Goal: Communication & Community: Answer question/provide support

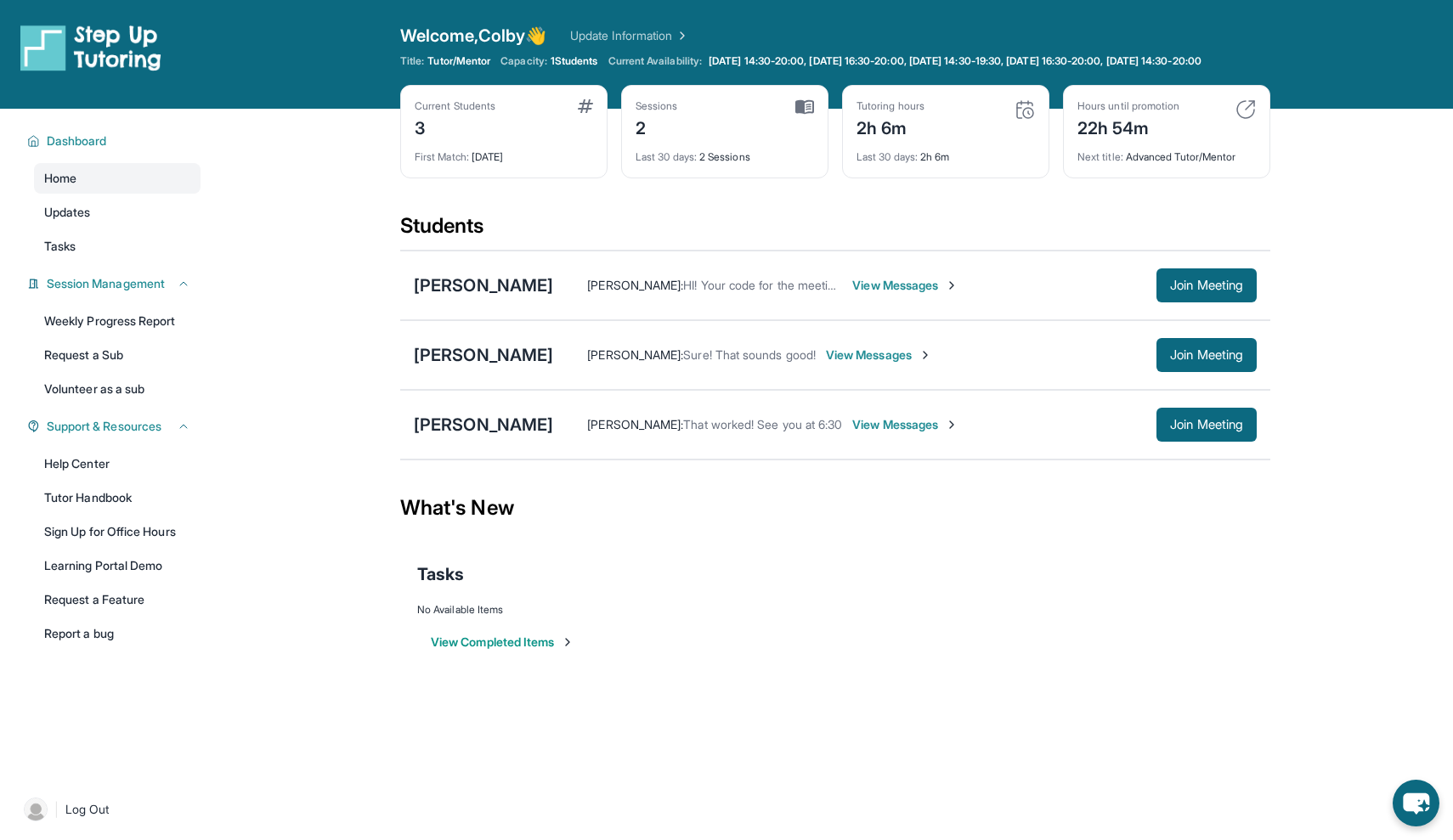
click at [853, 294] on span "View Messages" at bounding box center [905, 284] width 106 height 17
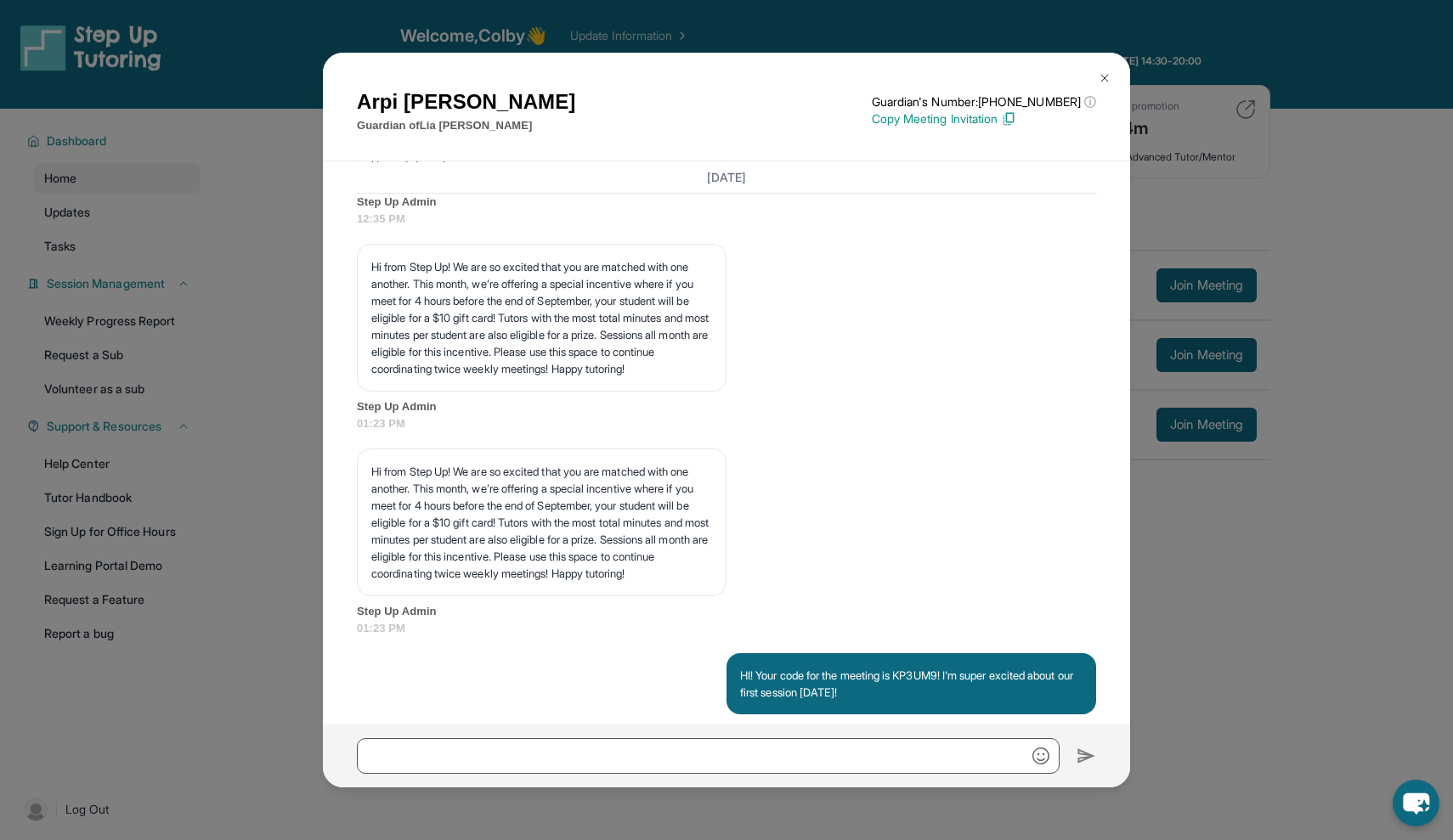
scroll to position [2619, 0]
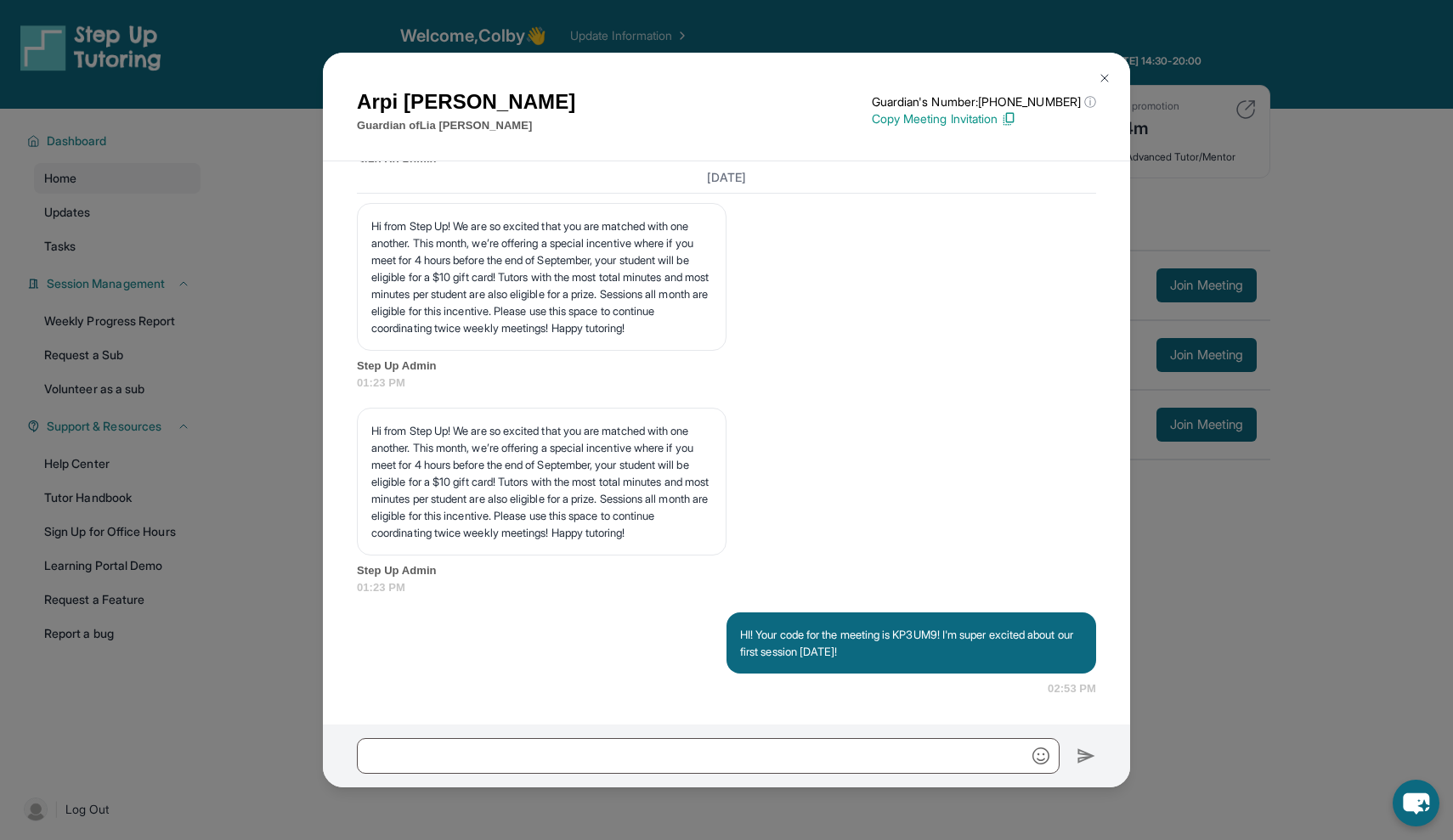
click at [731, 777] on div at bounding box center [726, 755] width 807 height 63
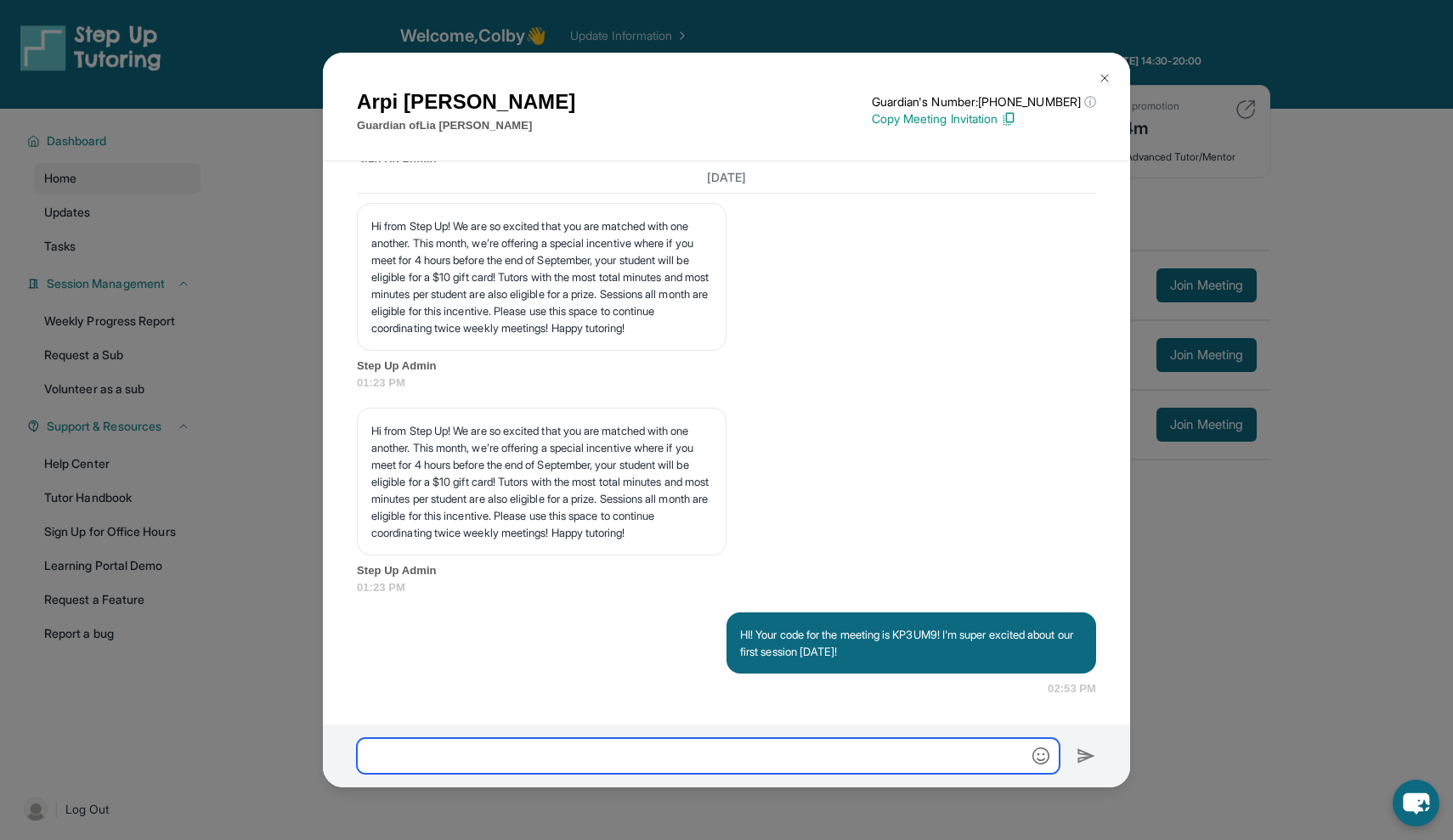
click at [737, 762] on input "text" at bounding box center [708, 755] width 703 height 36
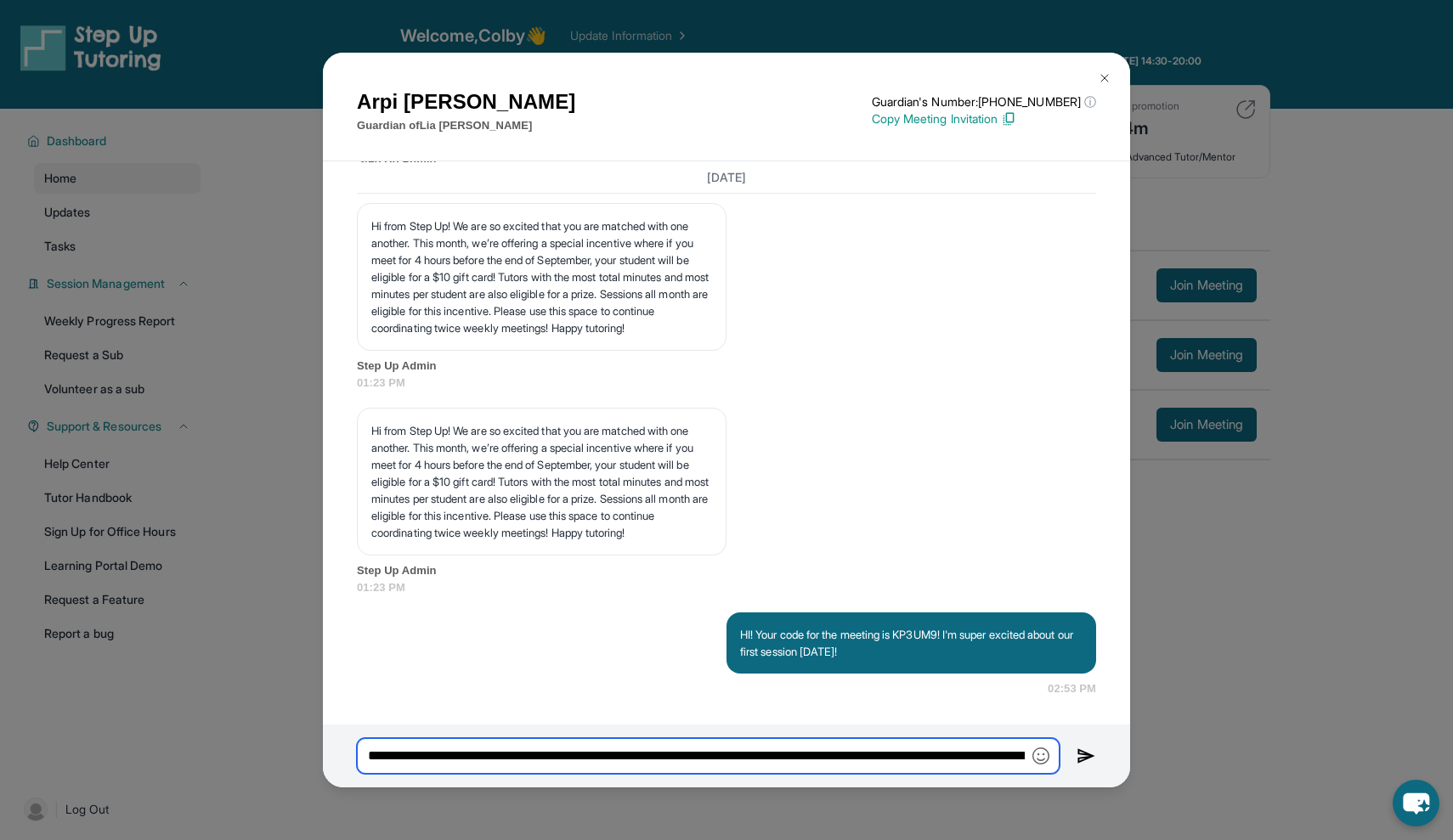
type input "**********"
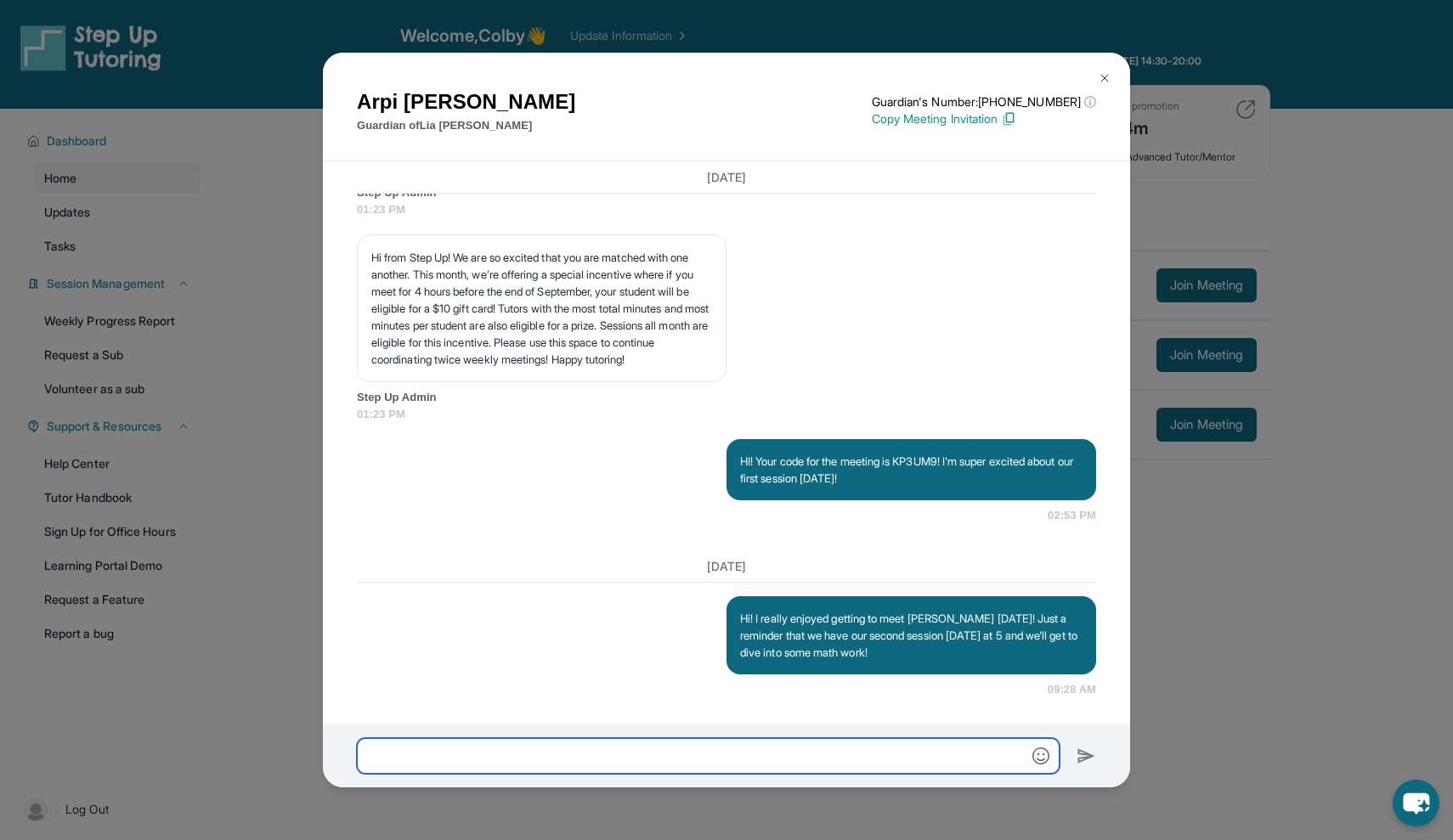
scroll to position [2793, 0]
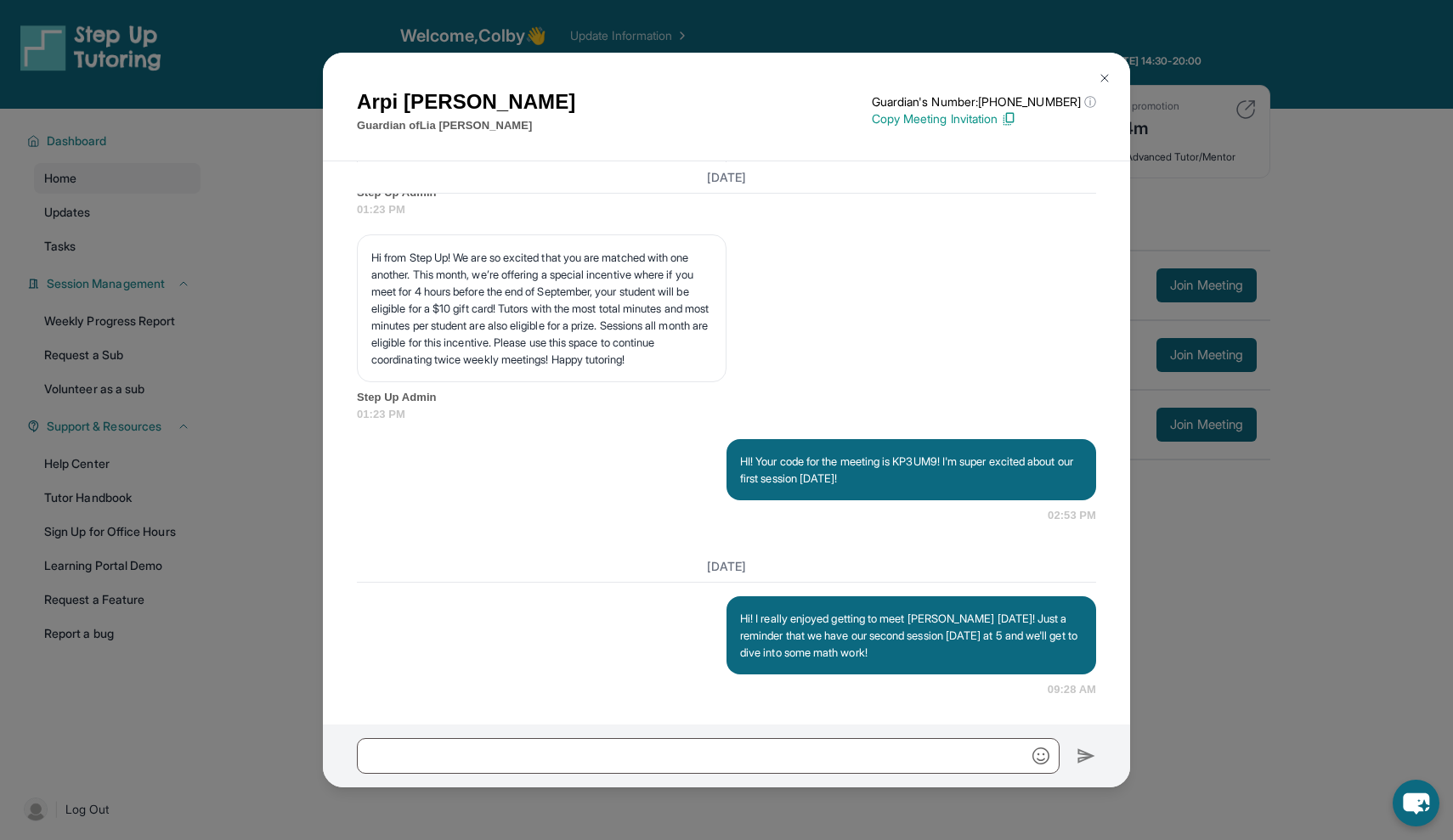
click at [766, 617] on p "Hi! I really enjoyed getting to meet [PERSON_NAME] [DATE]! Just a reminder that…" at bounding box center [912, 636] width 343 height 51
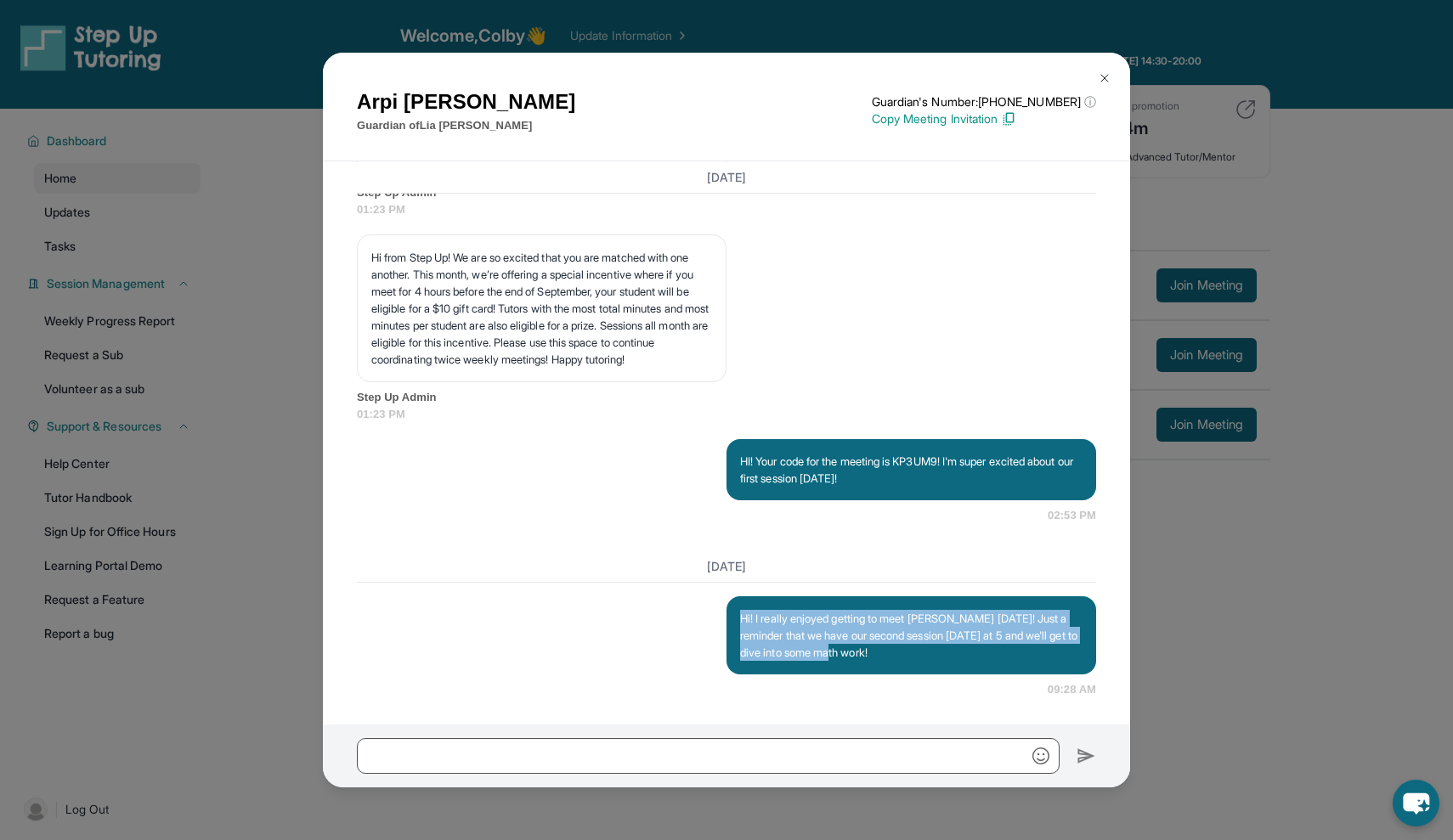
drag, startPoint x: 740, startPoint y: 618, endPoint x: 934, endPoint y: 665, distance: 199.6
click at [934, 665] on div "Hi! I really enjoyed getting to meet [PERSON_NAME] [DATE]! Just a reminder that…" at bounding box center [912, 636] width 370 height 78
copy p "Hi! I really enjoyed getting to meet [PERSON_NAME] [DATE]! Just a reminder that…"
click at [1100, 83] on img at bounding box center [1104, 78] width 14 height 14
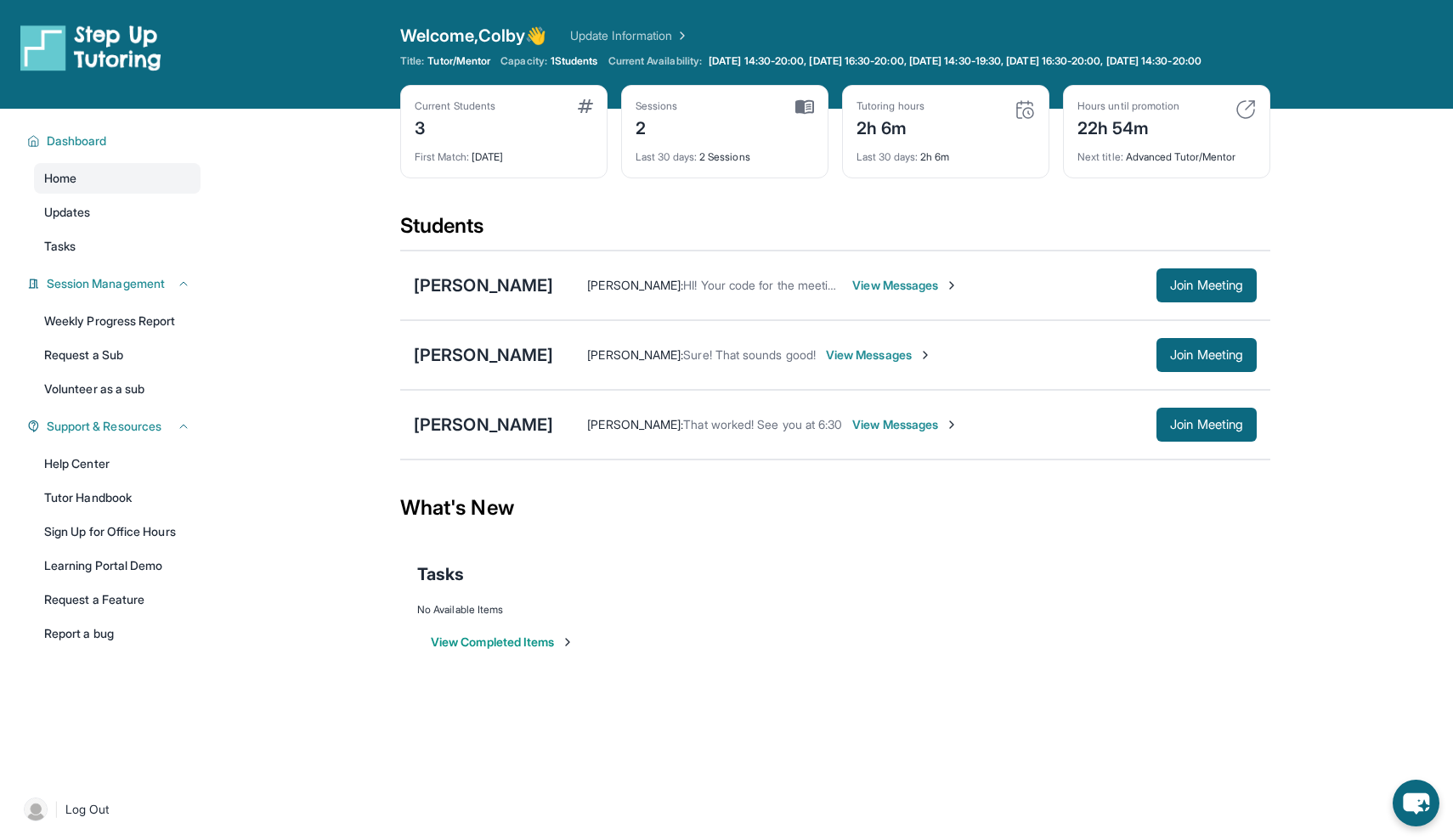
click at [873, 433] on span "View Messages" at bounding box center [905, 424] width 106 height 17
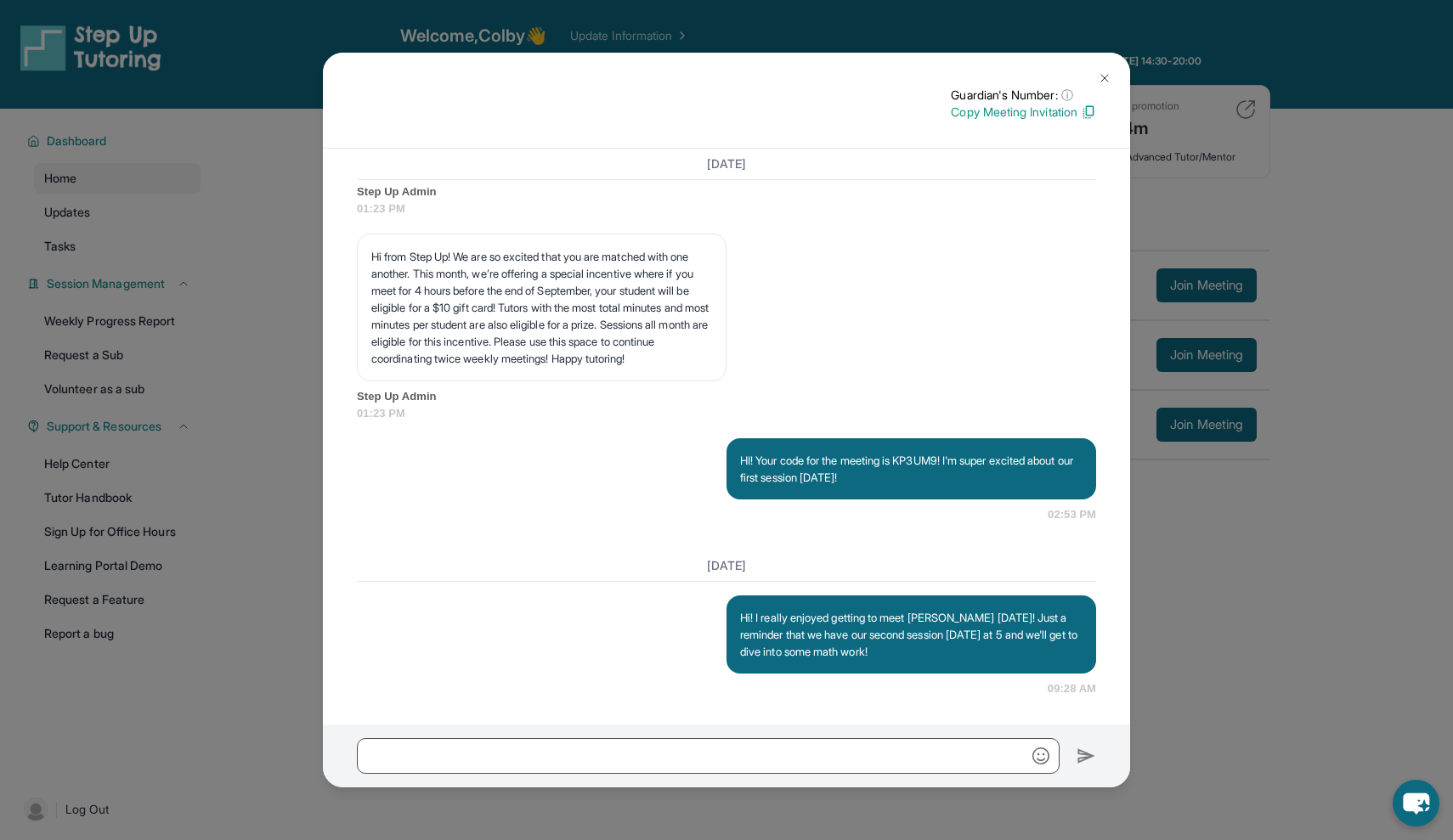
scroll to position [2731, 0]
click at [913, 603] on div "Hi! I really enjoyed getting to meet [PERSON_NAME] [DATE]! Just a reminder that…" at bounding box center [912, 635] width 370 height 78
click at [991, 635] on p "Hi! I really enjoyed getting to meet [PERSON_NAME] [DATE]! Just a reminder that…" at bounding box center [912, 635] width 343 height 51
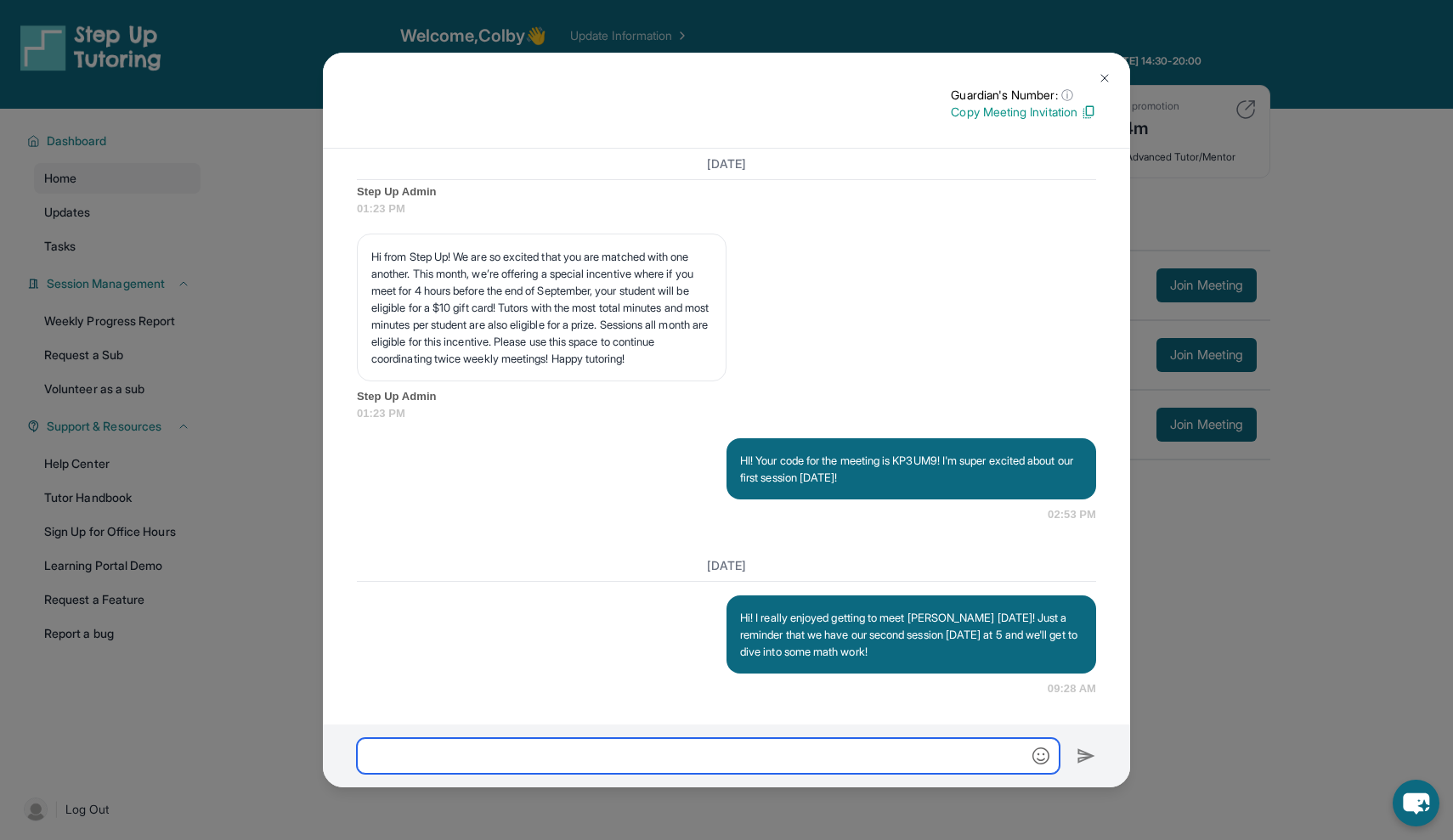
click at [931, 765] on input "text" at bounding box center [708, 755] width 703 height 36
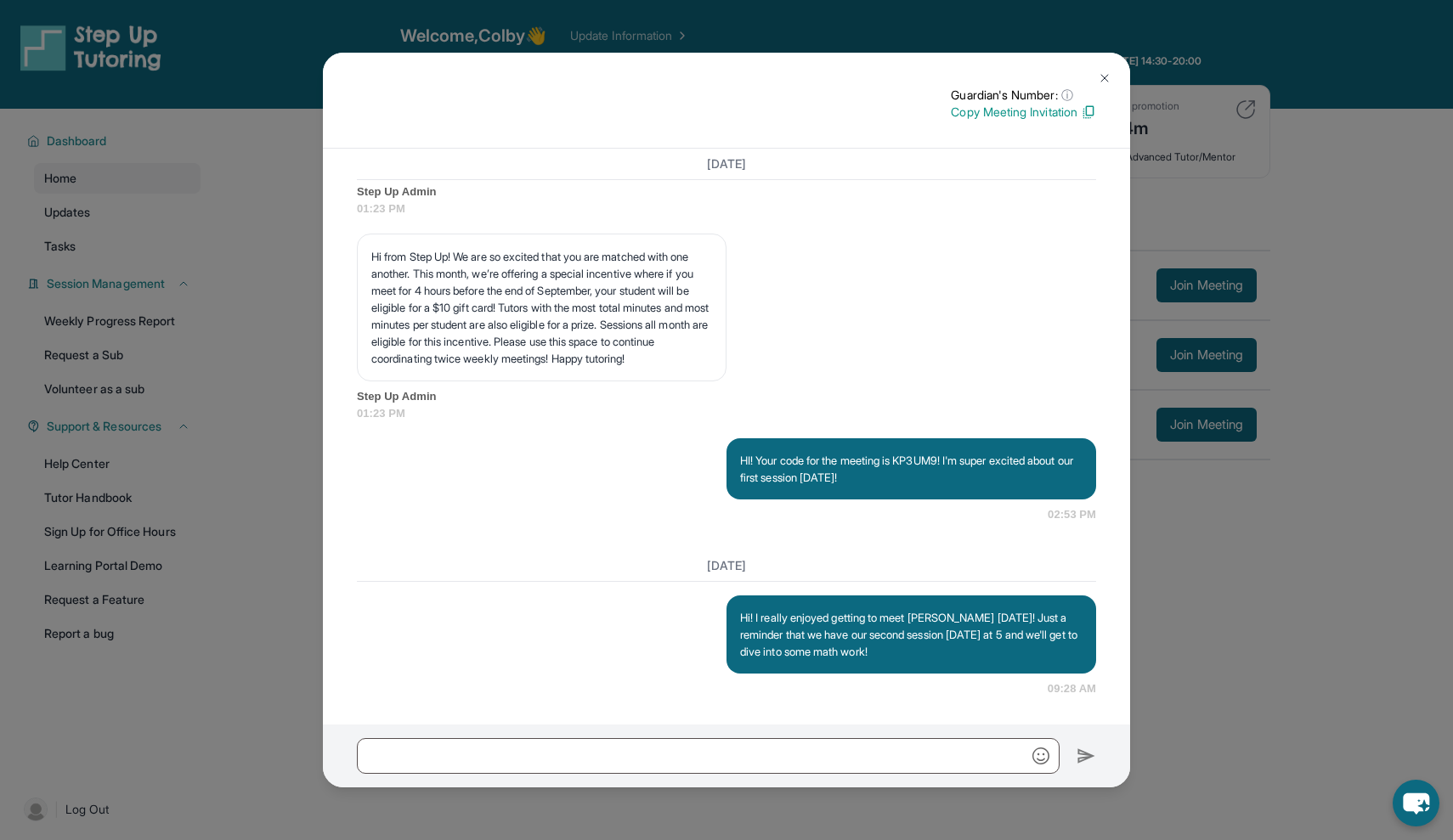
click at [1104, 73] on img at bounding box center [1104, 78] width 14 height 14
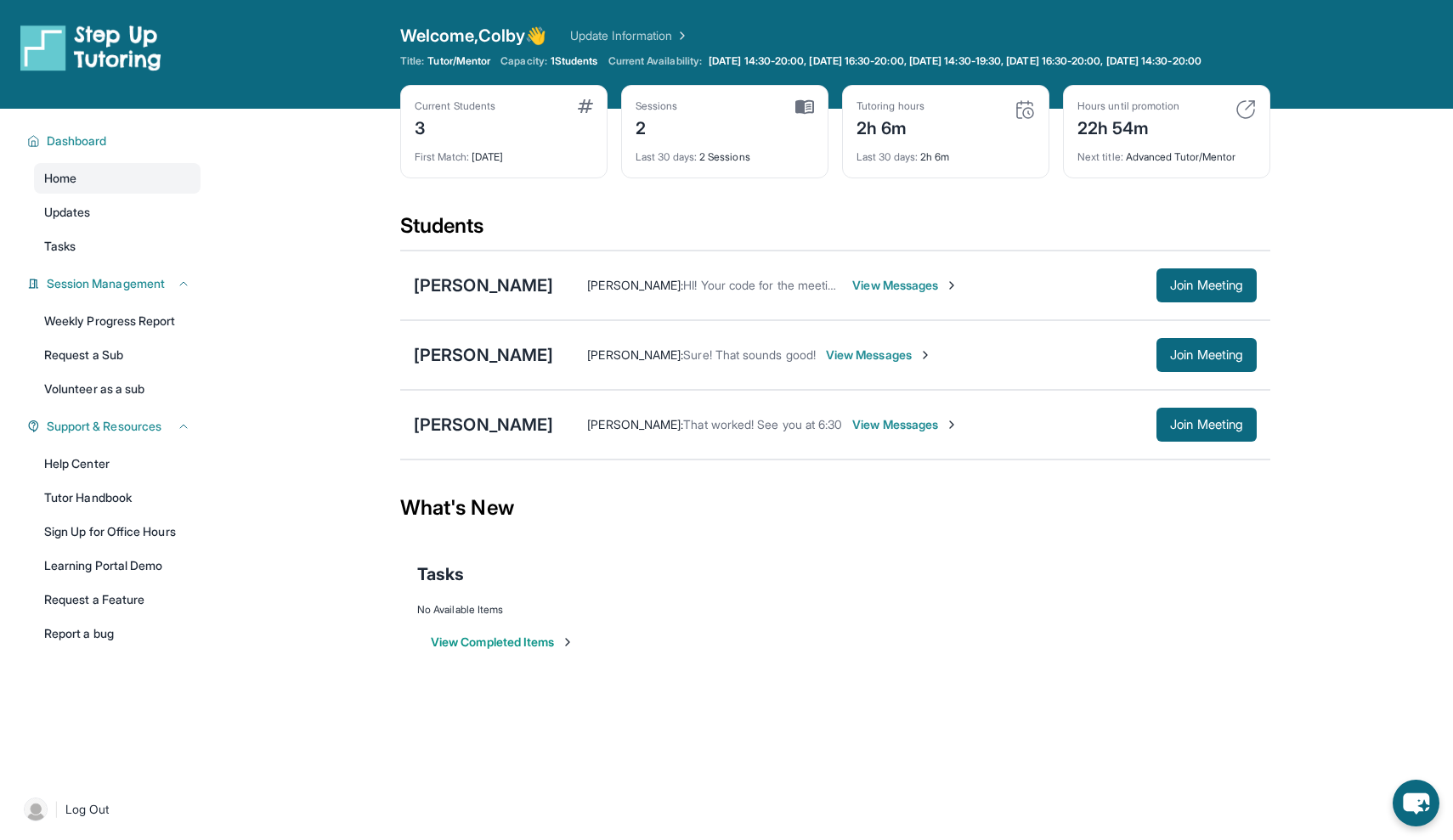
click at [852, 433] on span "View Messages" at bounding box center [905, 424] width 106 height 17
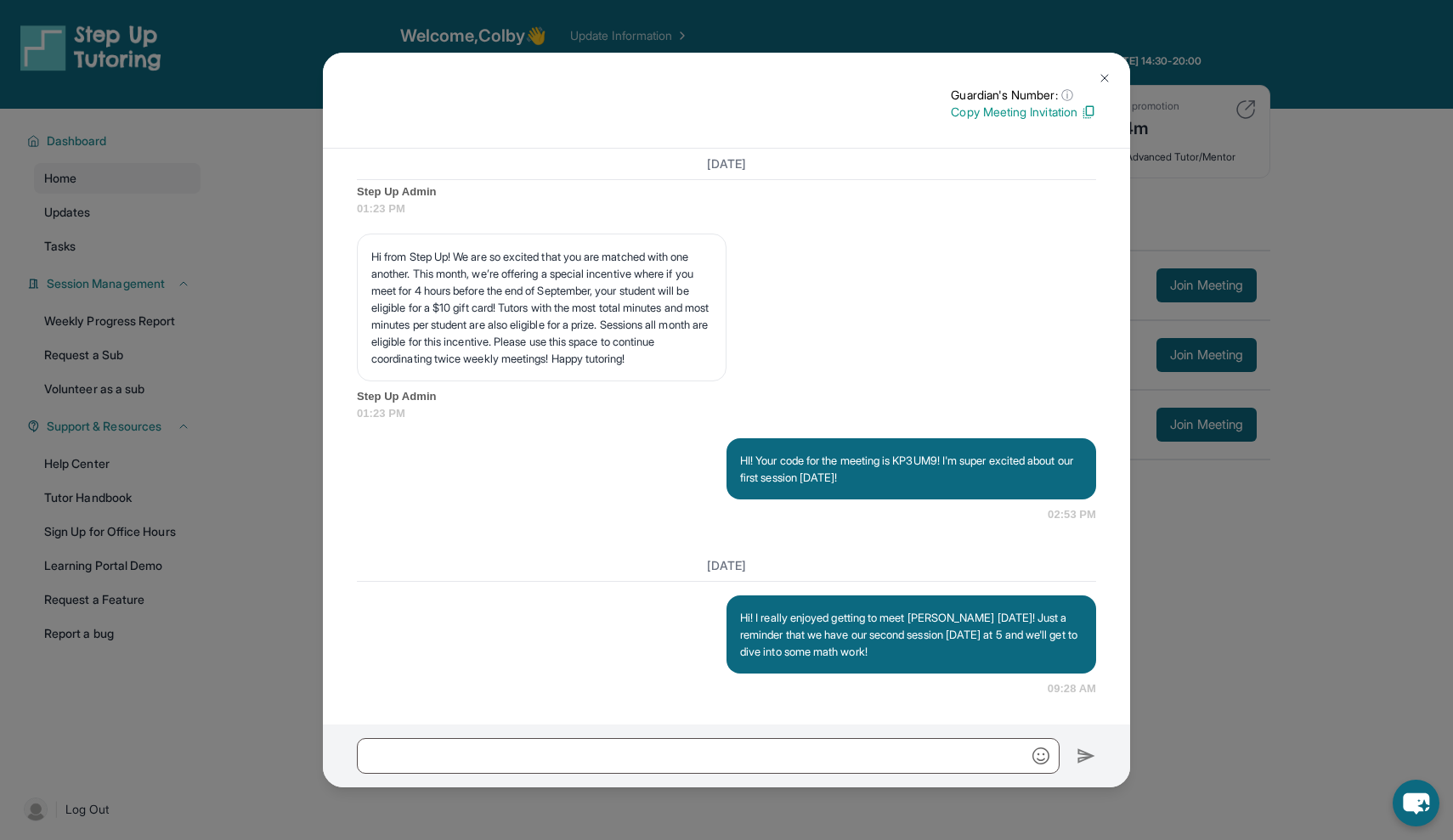
click at [1102, 62] on button at bounding box center [1104, 78] width 34 height 34
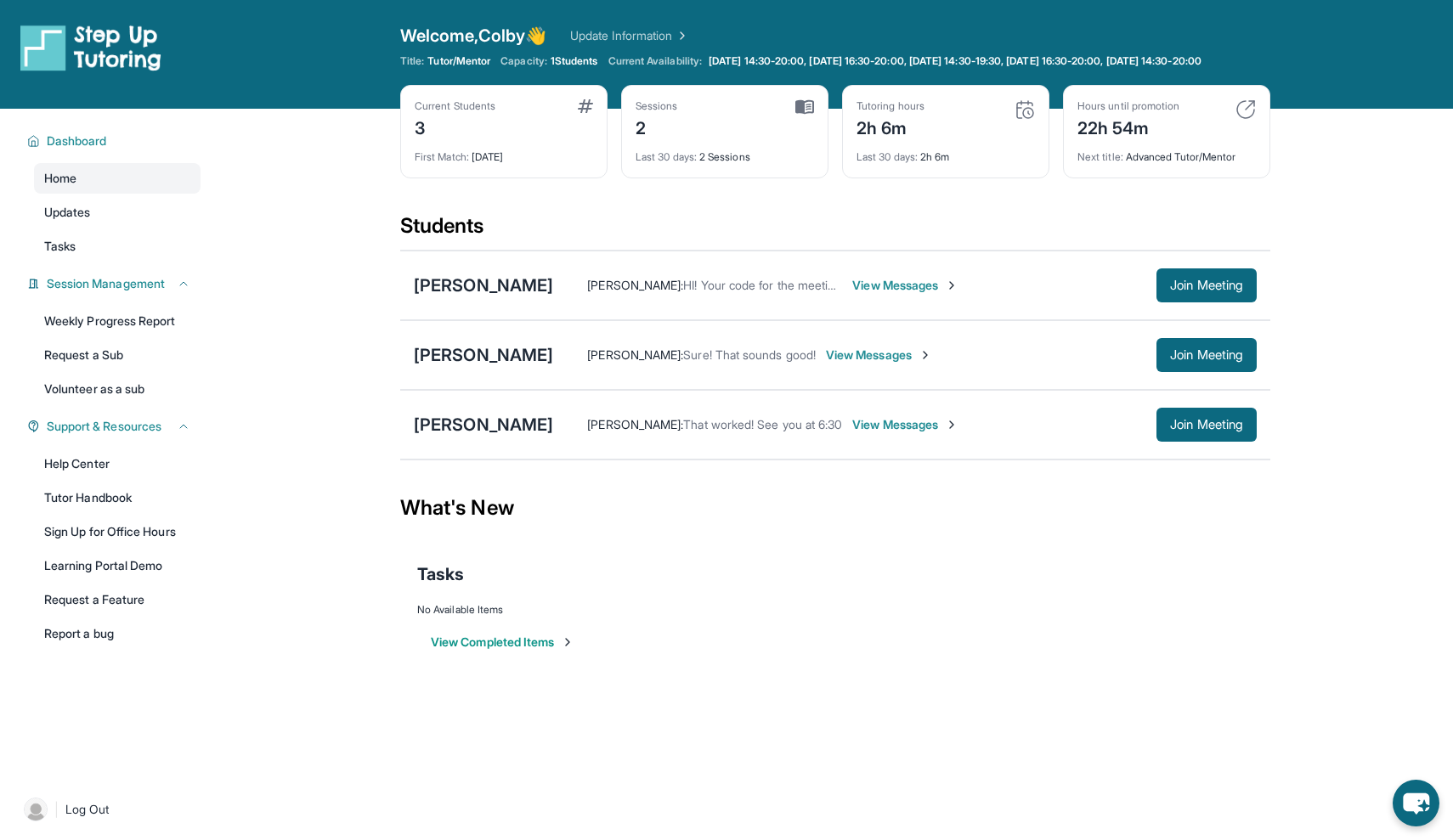
click at [867, 294] on span "View Messages" at bounding box center [905, 284] width 106 height 17
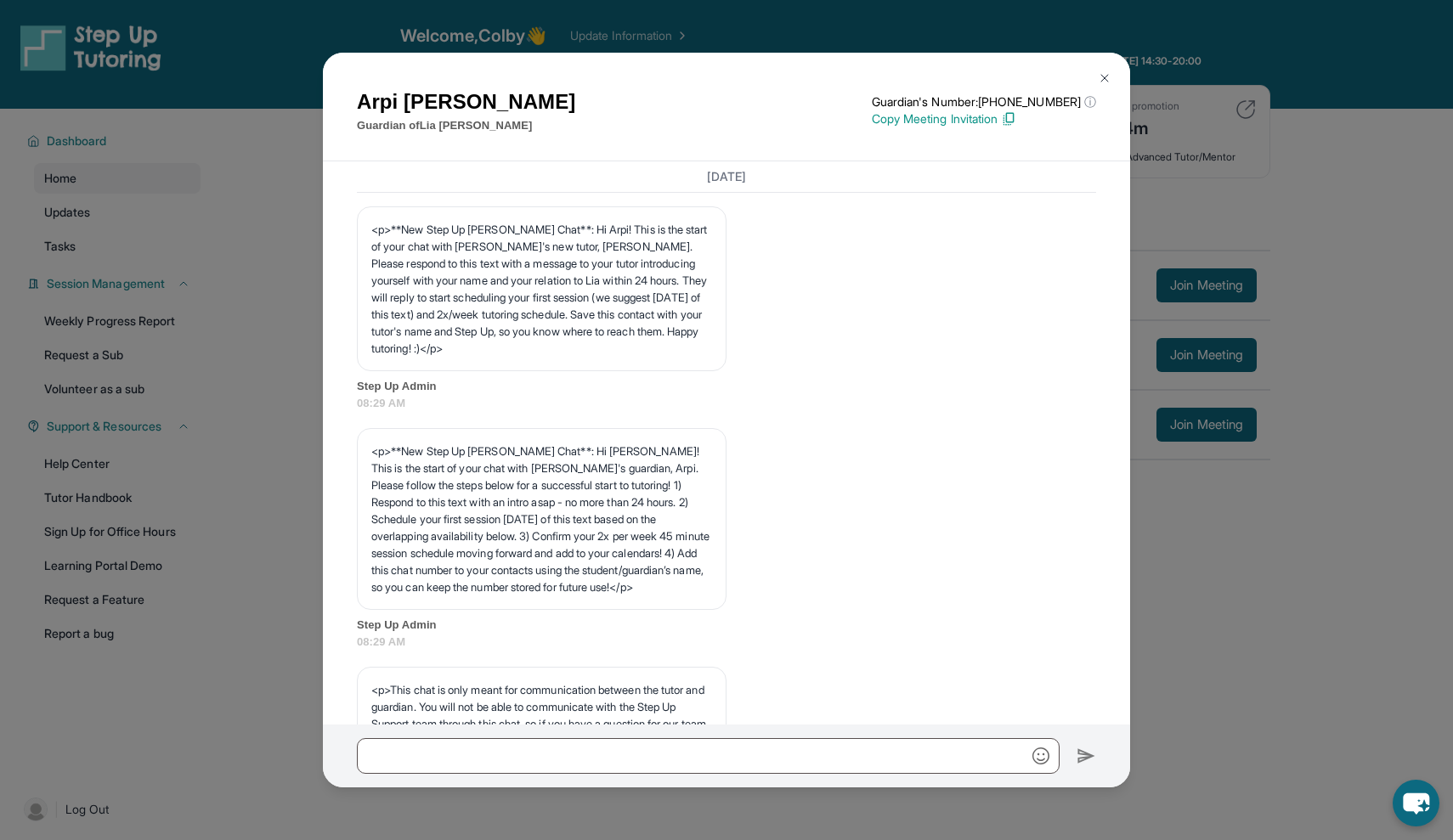
scroll to position [2793, 0]
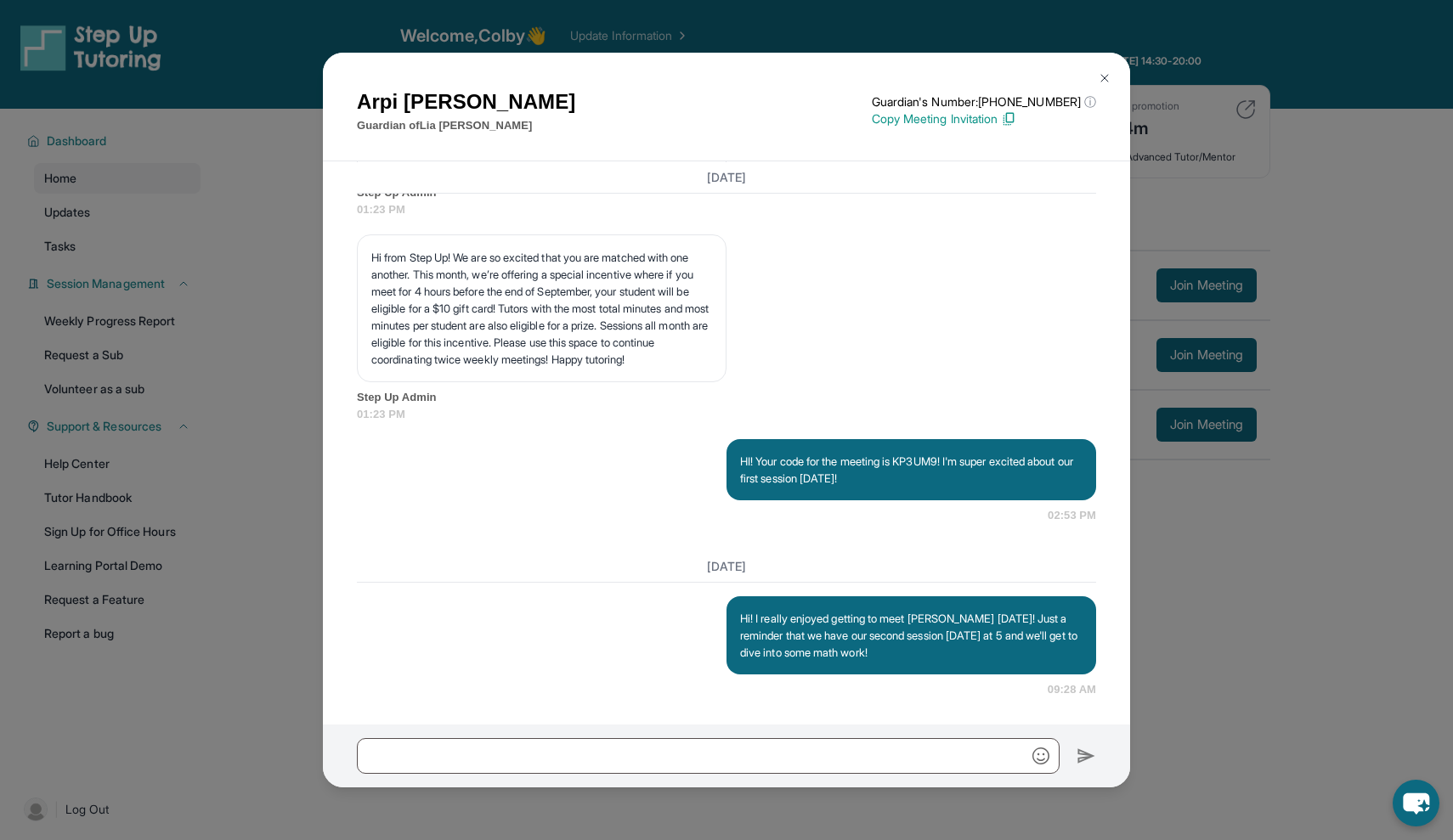
click at [1096, 76] on button at bounding box center [1104, 78] width 34 height 34
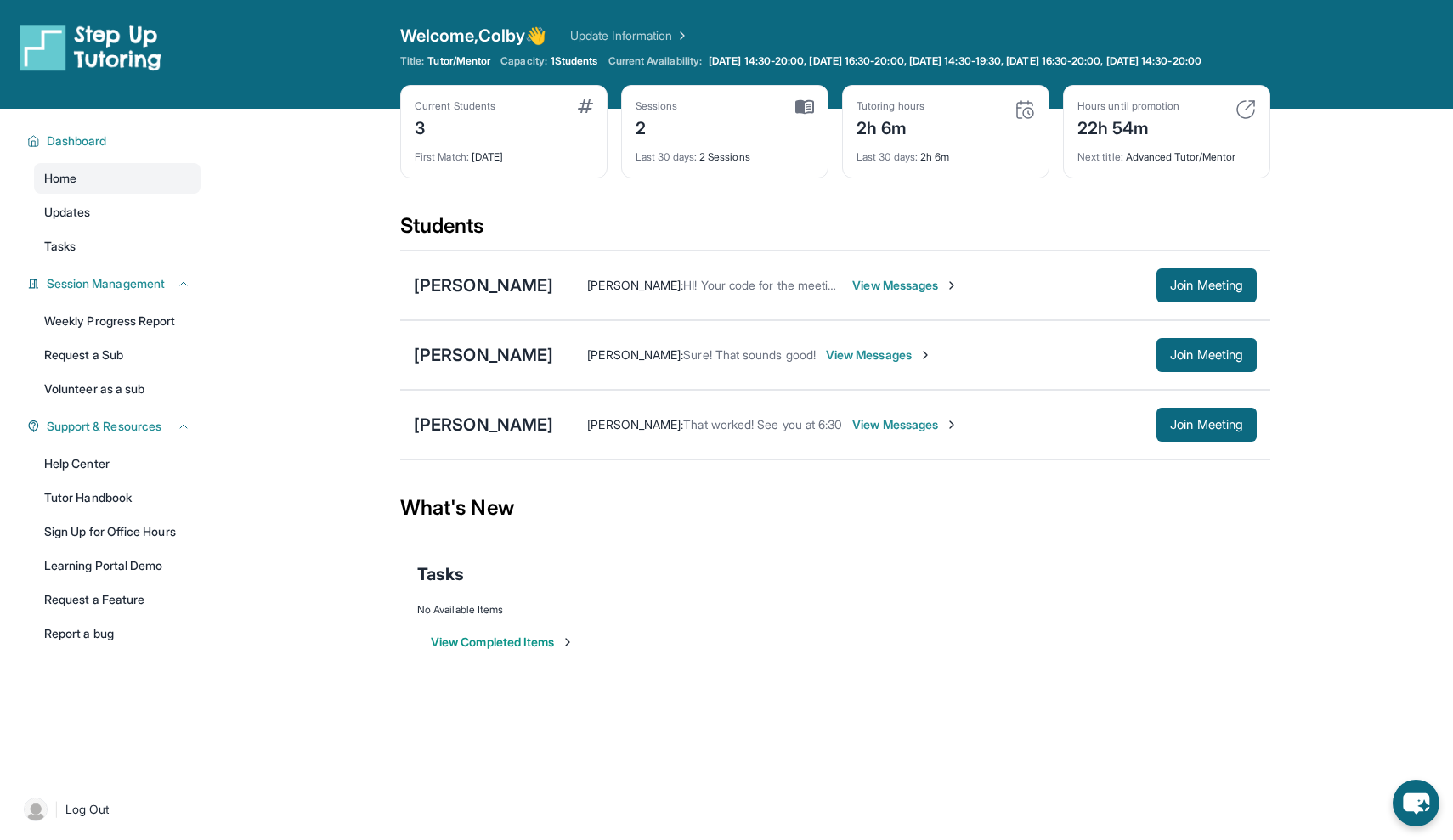
click at [852, 433] on span "View Messages" at bounding box center [905, 424] width 106 height 17
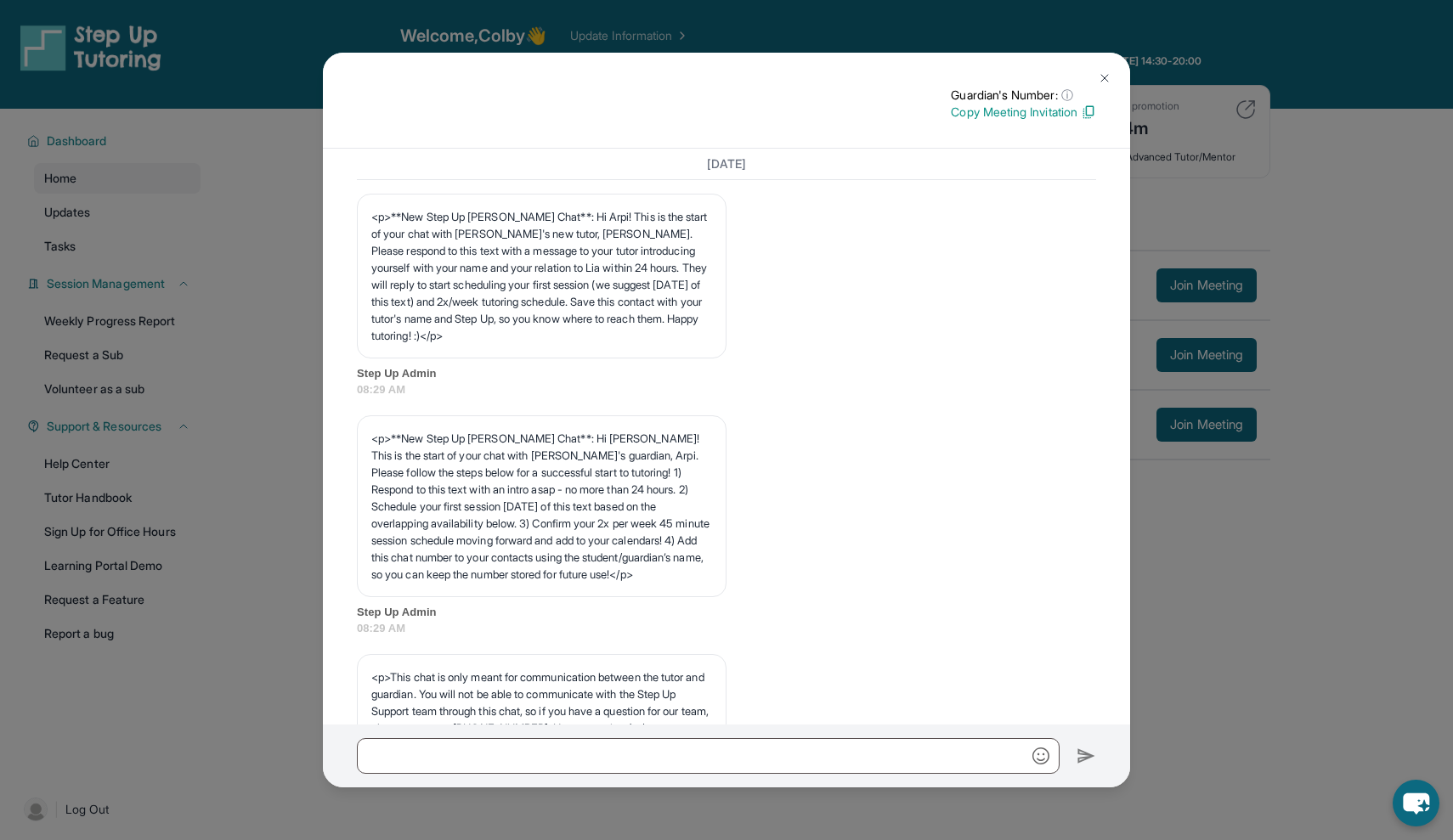
scroll to position [2731, 0]
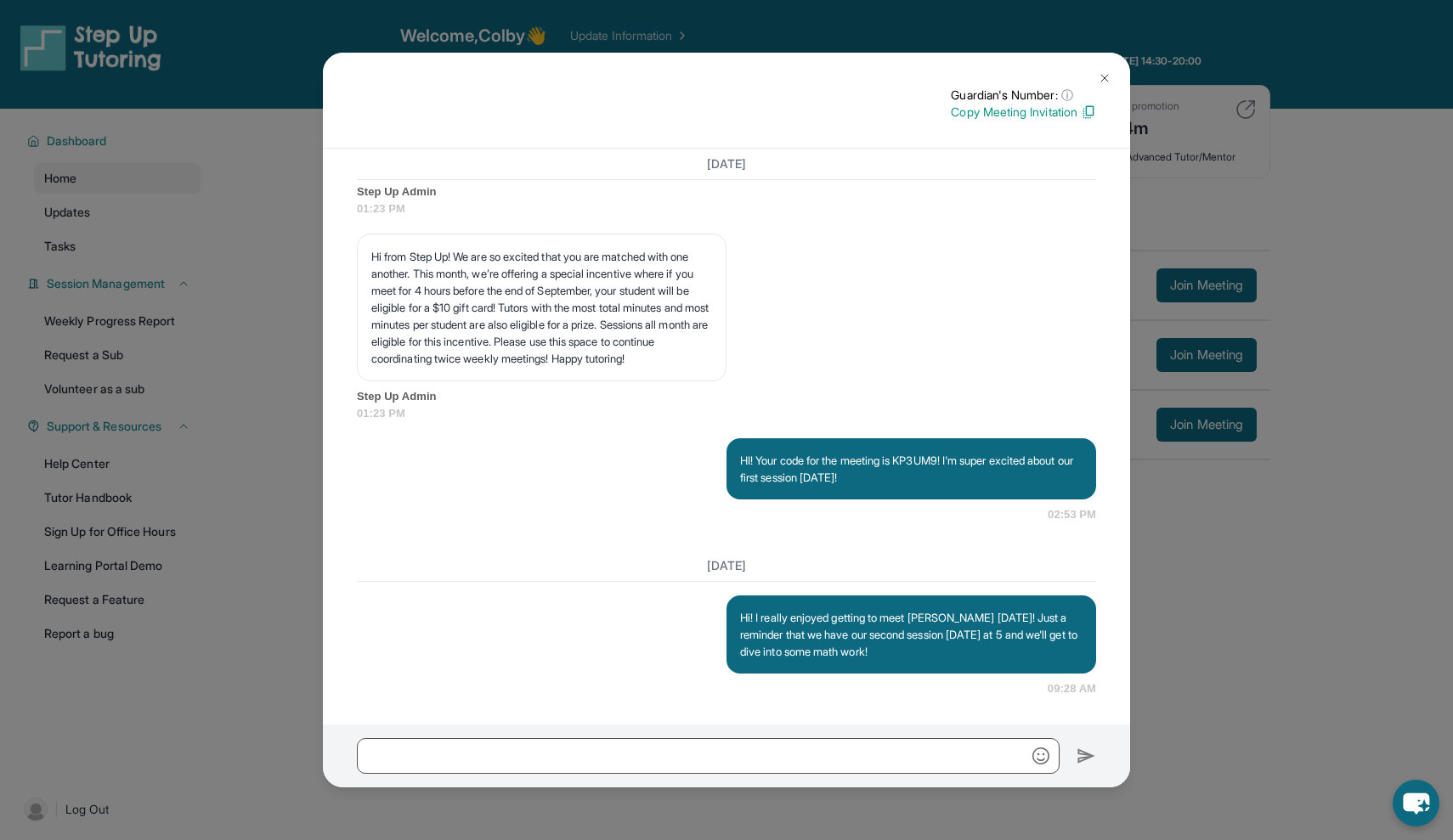
click at [1099, 79] on img at bounding box center [1104, 78] width 14 height 14
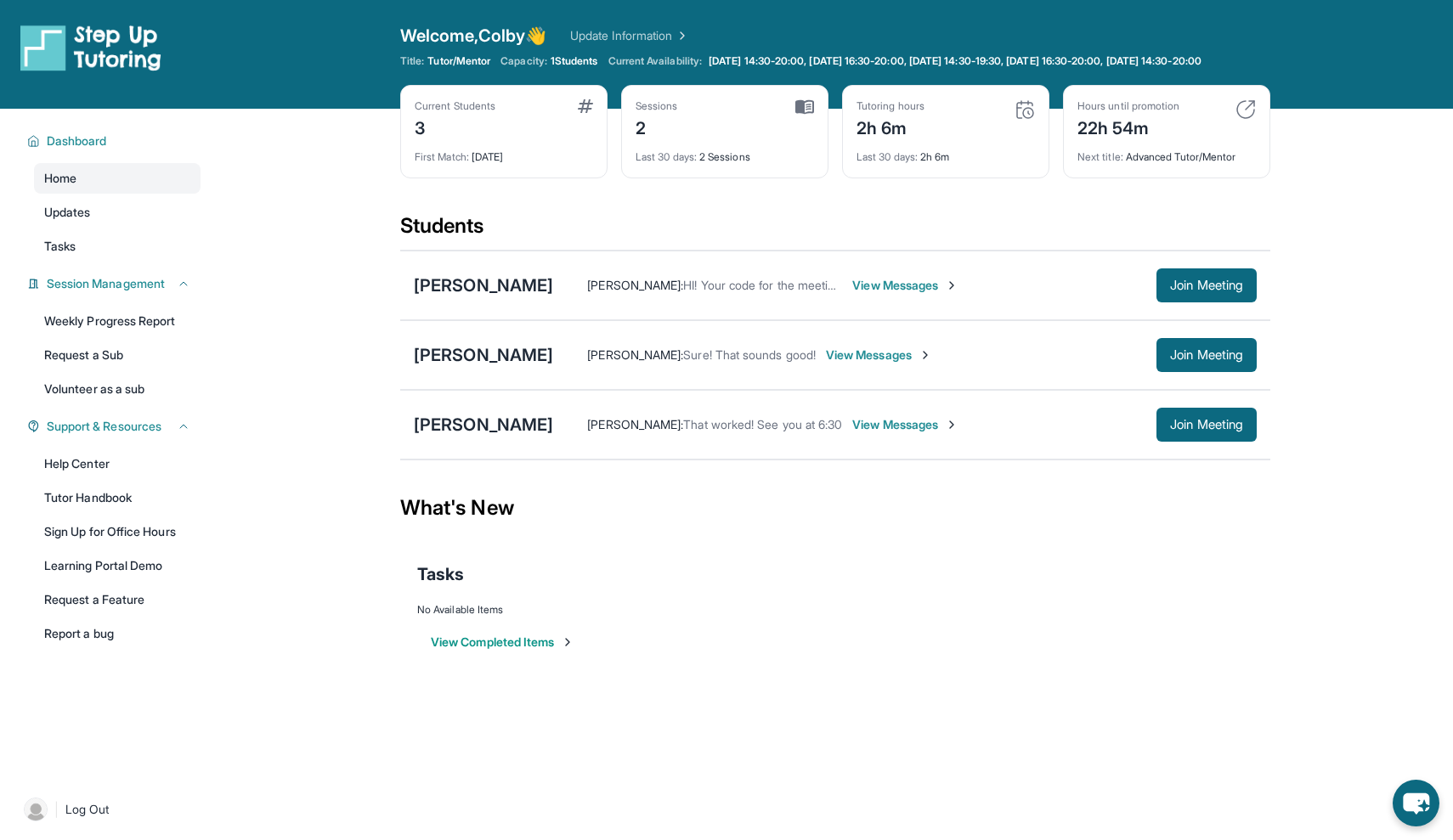
click at [852, 293] on span "View Messages" at bounding box center [905, 284] width 106 height 17
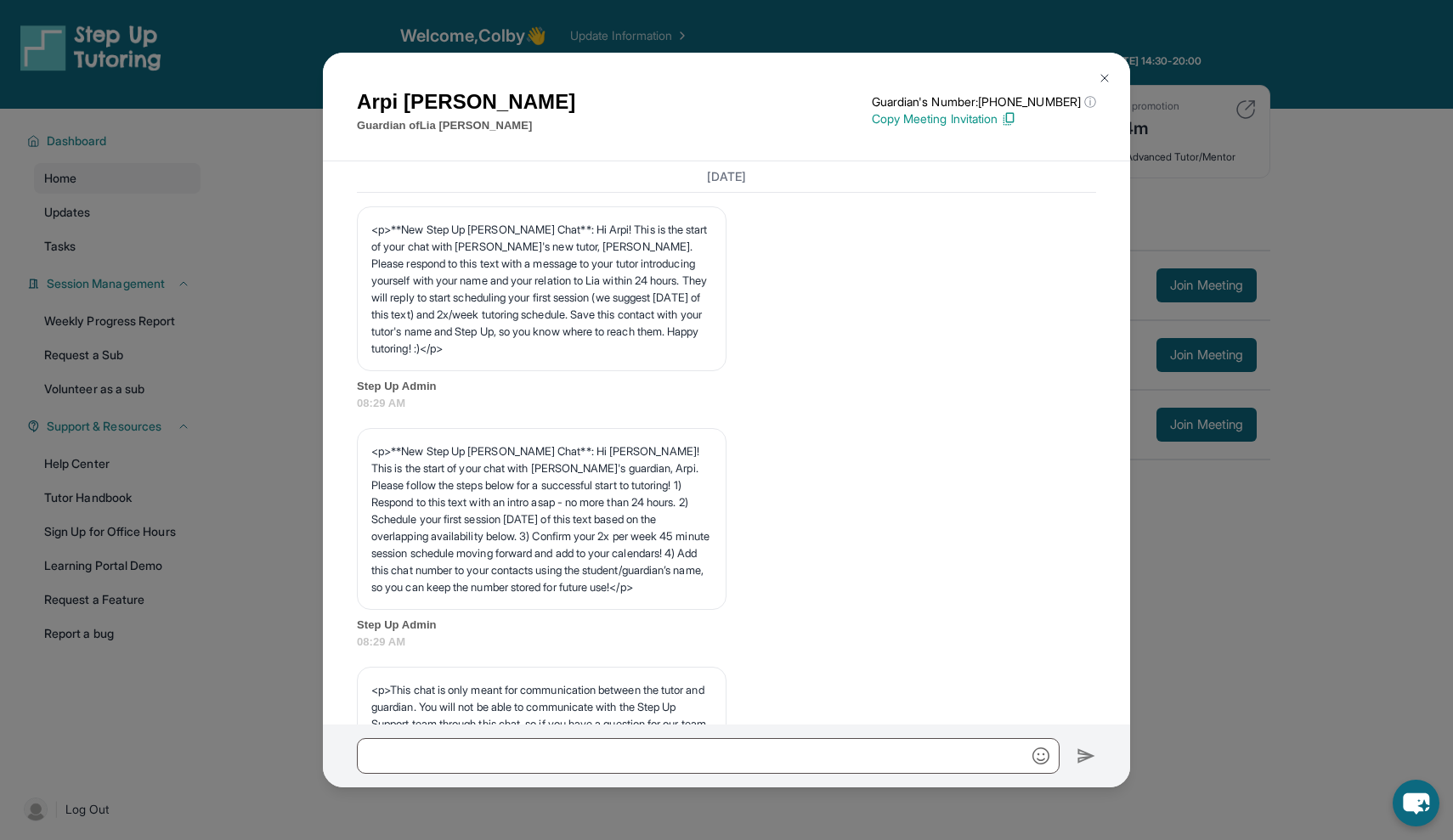
scroll to position [2793, 0]
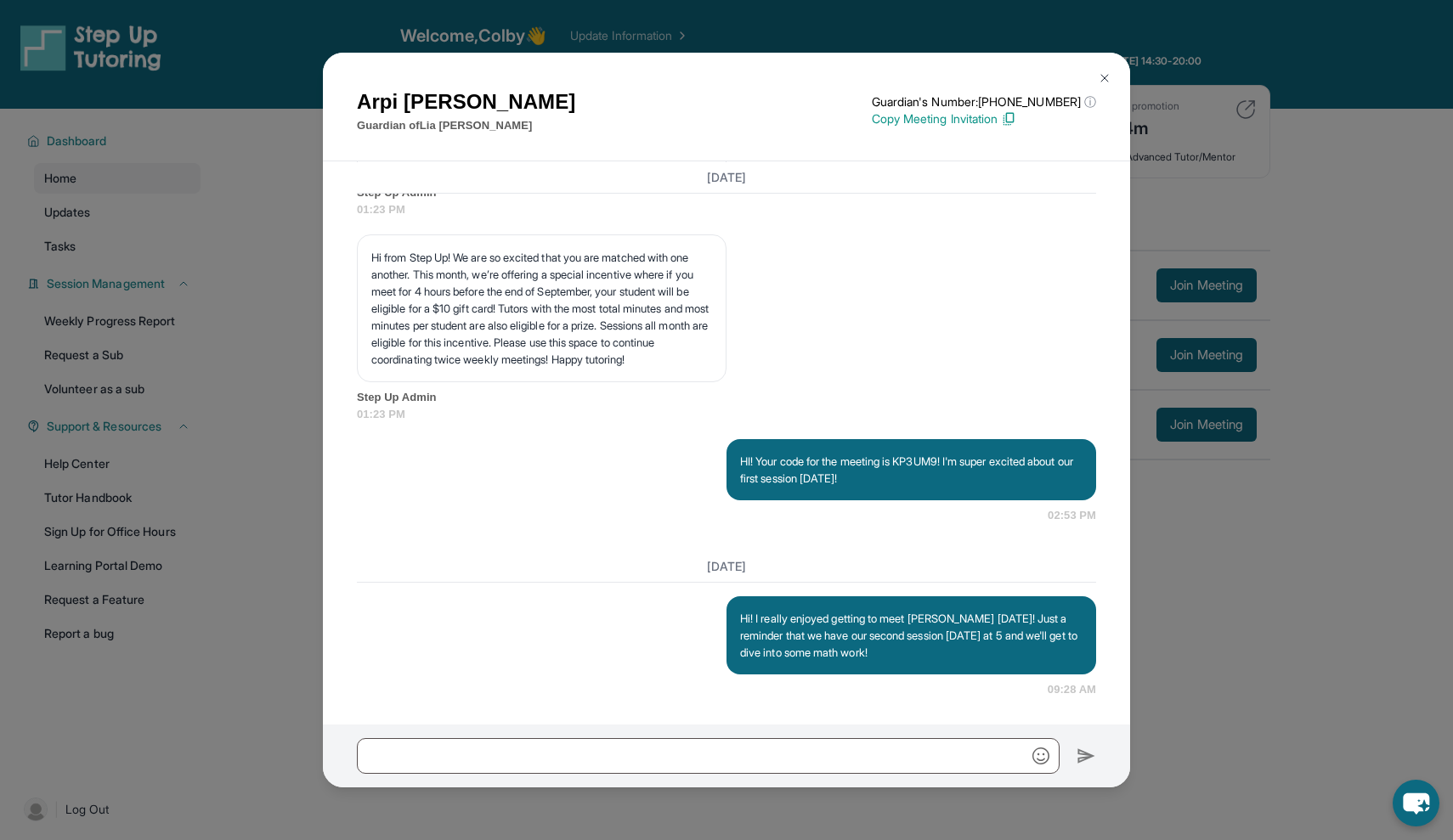
click at [1099, 72] on img at bounding box center [1104, 78] width 14 height 14
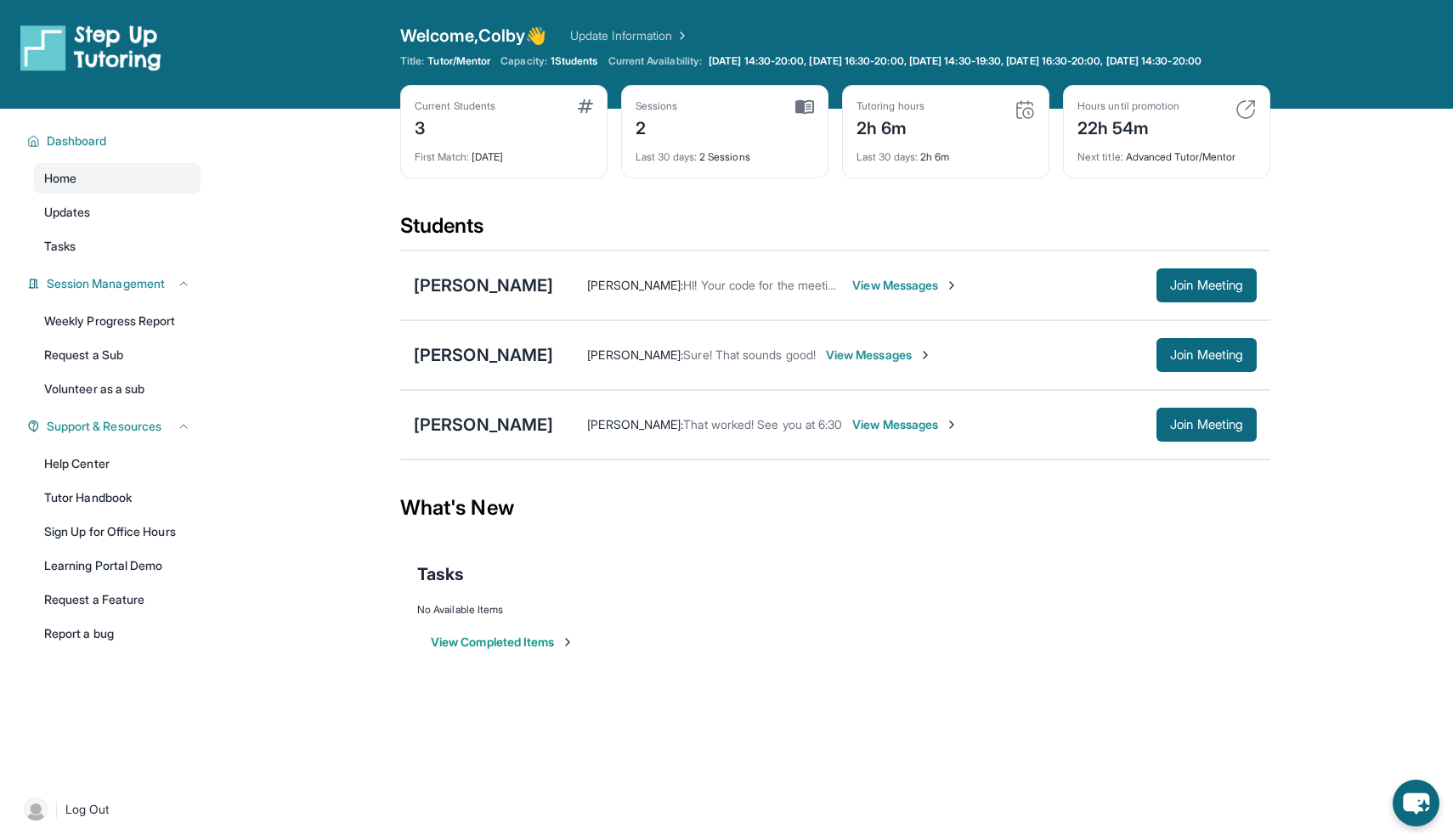
click at [852, 432] on span "View Messages" at bounding box center [905, 424] width 106 height 17
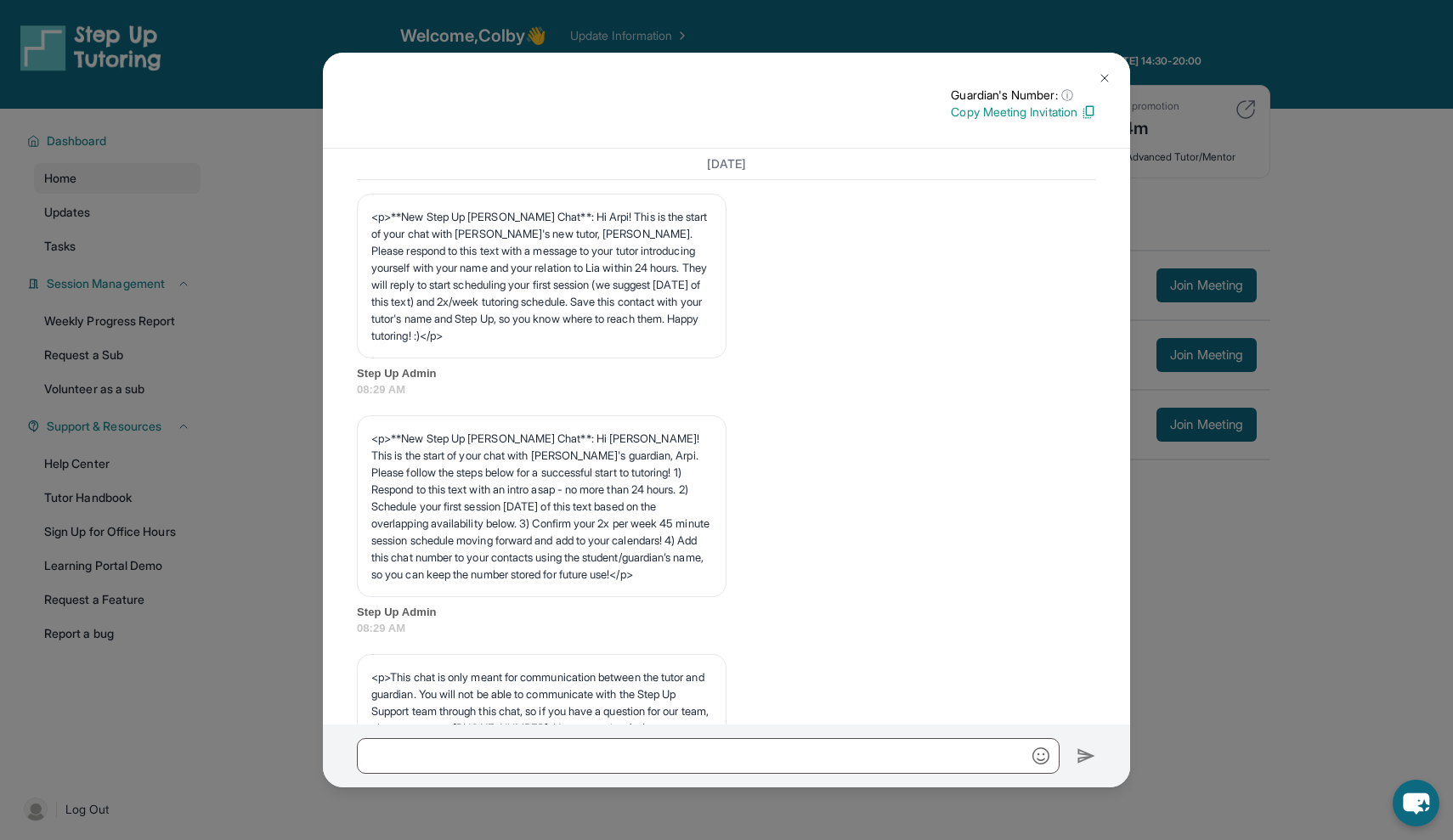
scroll to position [2731, 0]
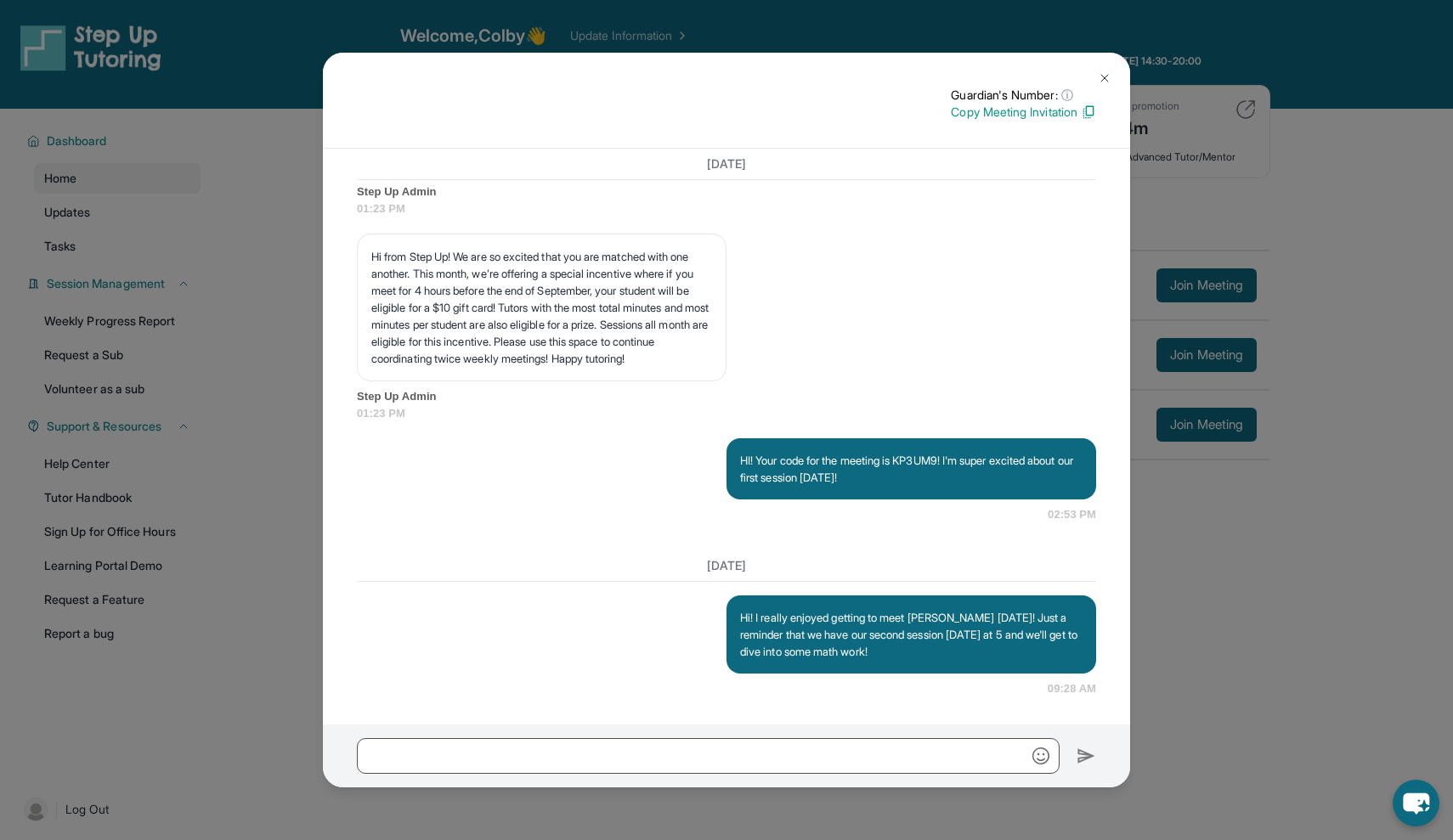
click at [1106, 73] on img at bounding box center [1104, 78] width 14 height 14
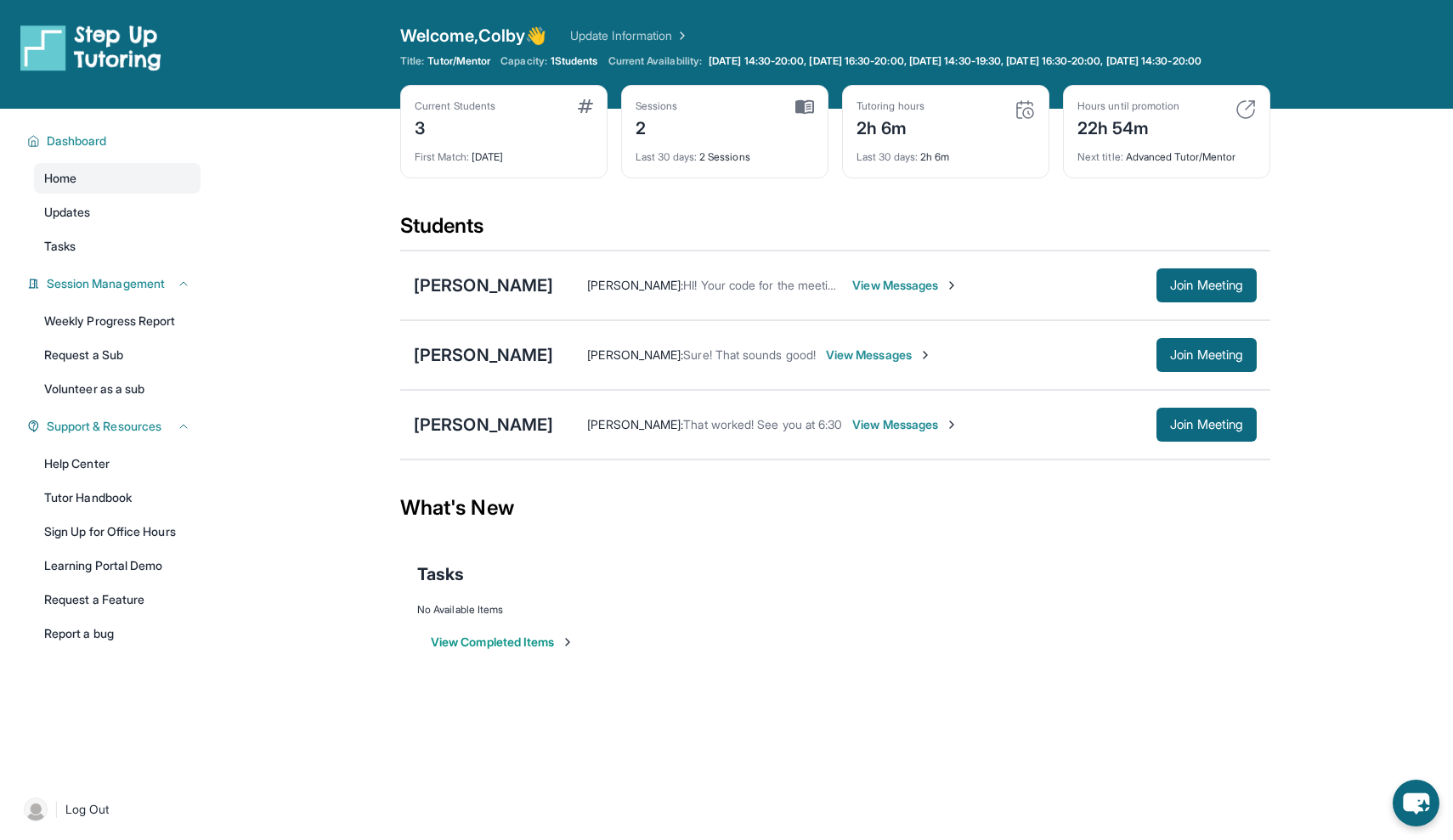
click at [857, 294] on span "View Messages" at bounding box center [905, 284] width 106 height 17
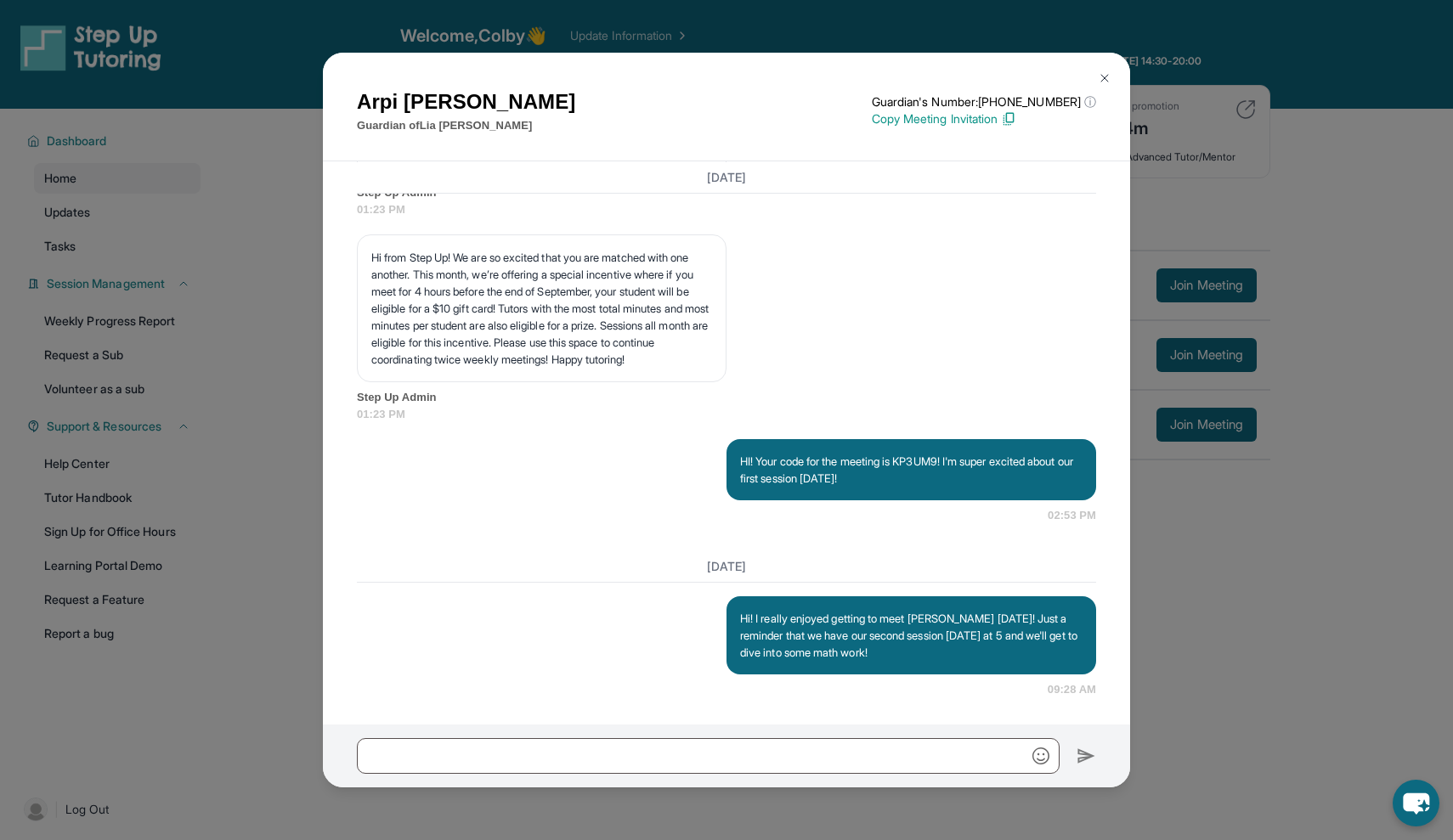
scroll to position [2793, 0]
